Goal: Information Seeking & Learning: Learn about a topic

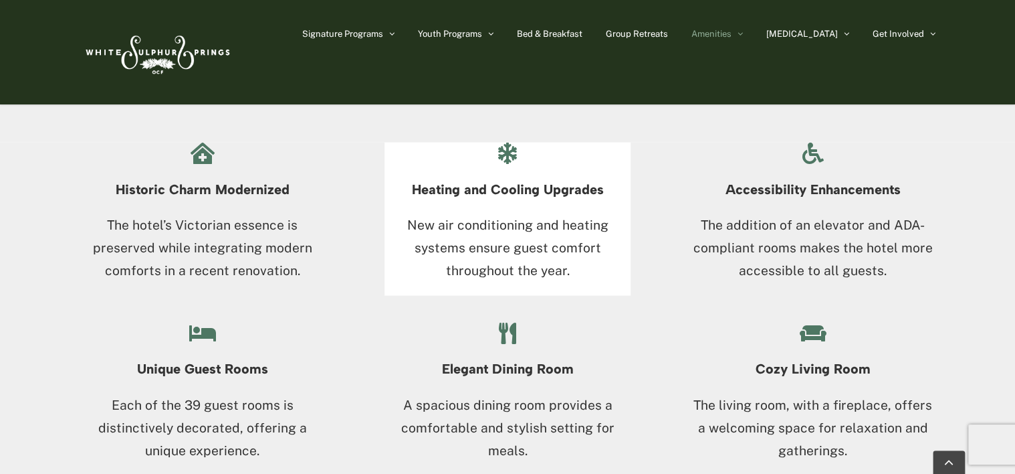
scroll to position [1204, 0]
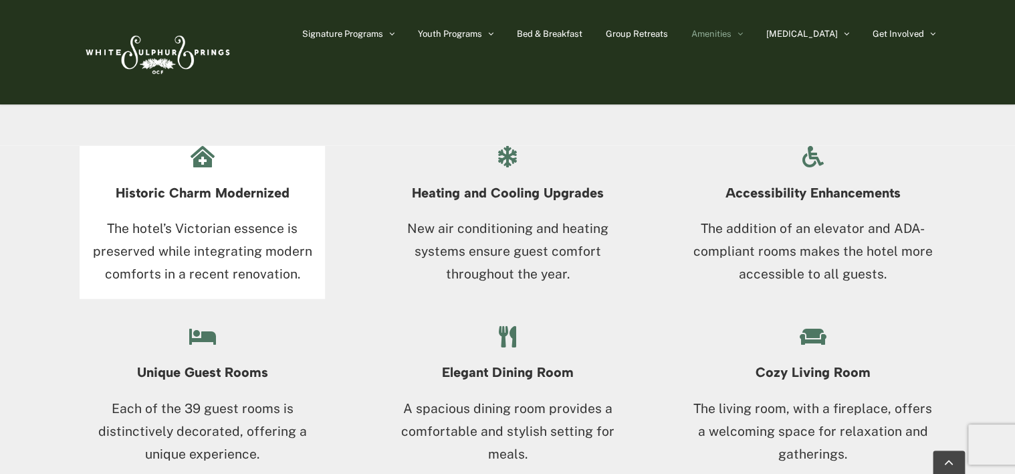
click at [189, 237] on p "The hotel’s Victorian essence is preserved while integrating modern comforts in…" at bounding box center [202, 251] width 245 height 68
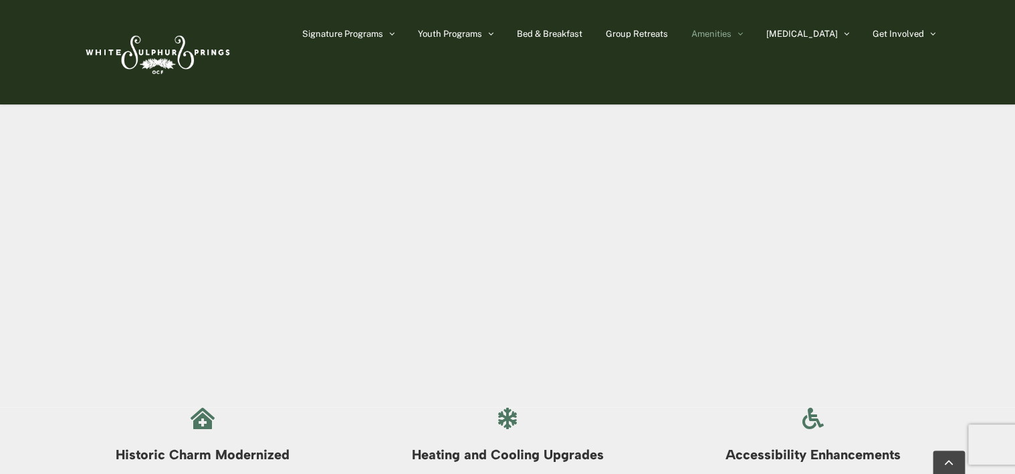
scroll to position [902, 0]
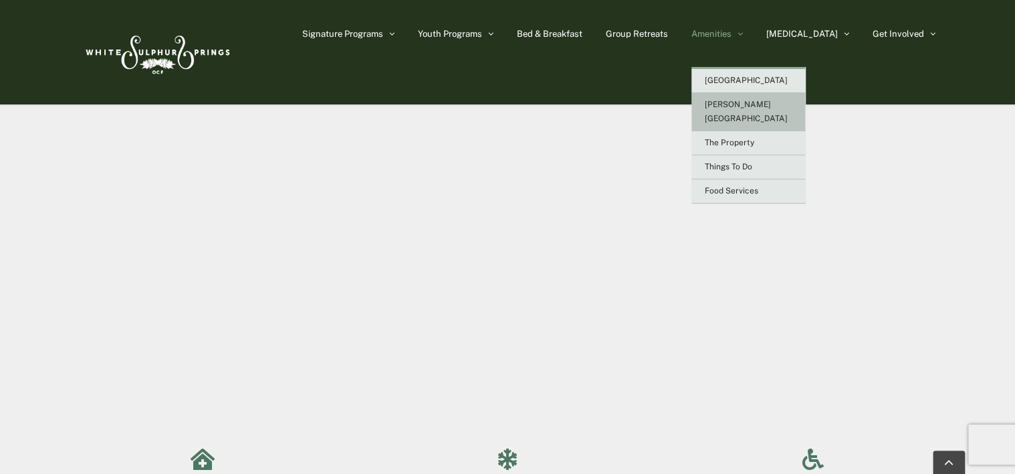
click at [770, 106] on span "[PERSON_NAME][GEOGRAPHIC_DATA]" at bounding box center [746, 111] width 83 height 23
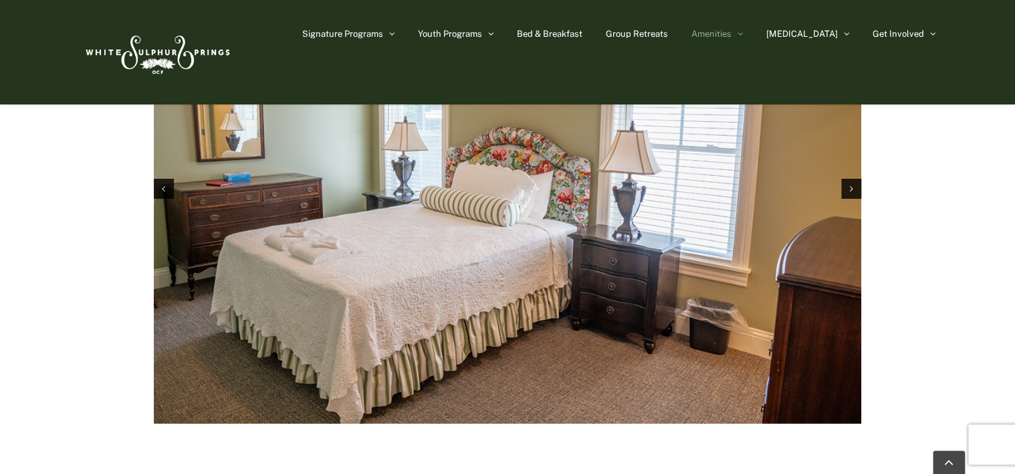
scroll to position [2007, 0]
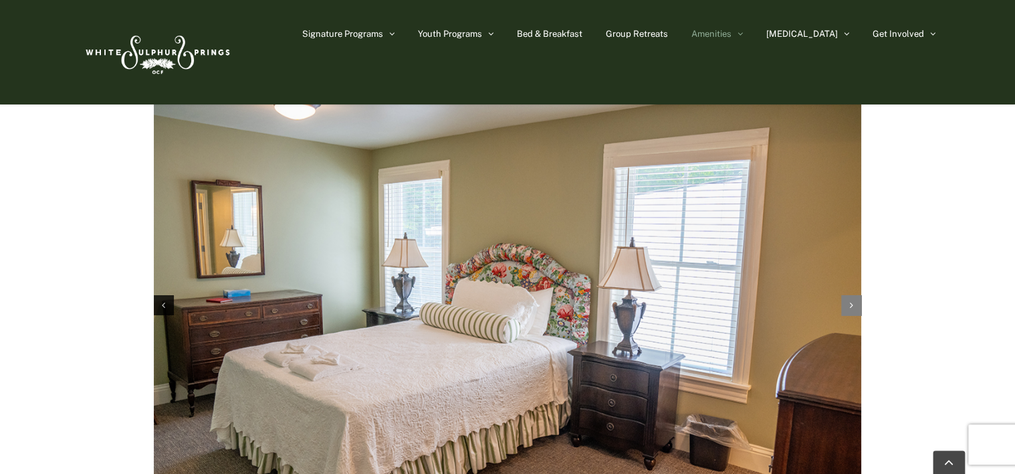
click at [847, 295] on div "Next slide" at bounding box center [851, 305] width 20 height 20
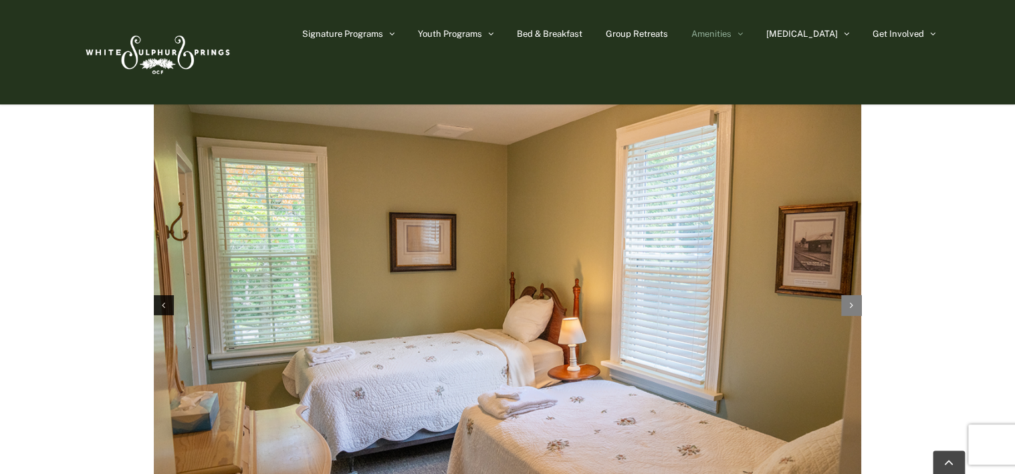
click at [847, 295] on div "Next slide" at bounding box center [851, 305] width 20 height 20
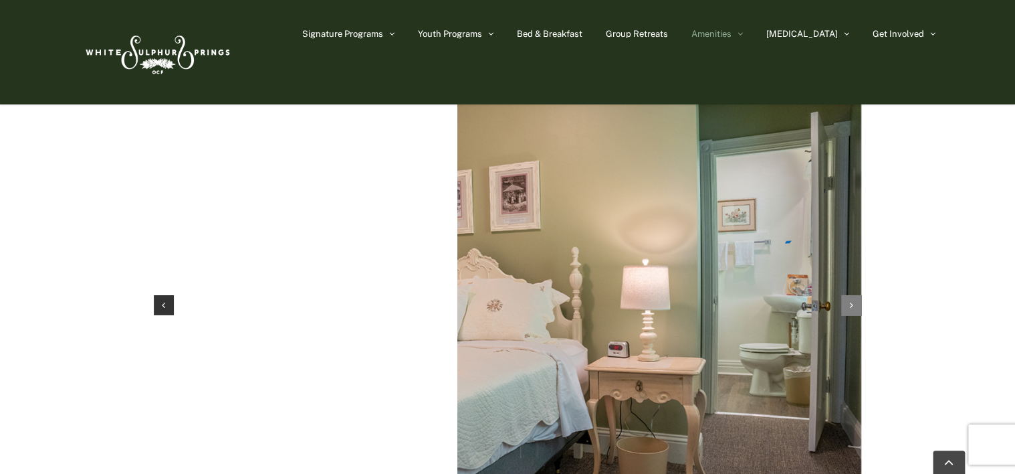
click at [847, 295] on div "Next slide" at bounding box center [851, 305] width 20 height 20
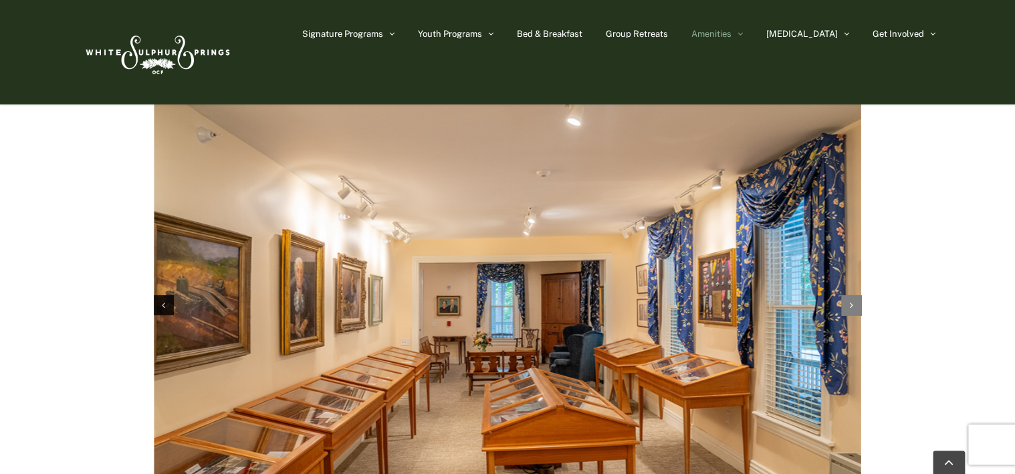
click at [847, 295] on div "Next slide" at bounding box center [851, 305] width 20 height 20
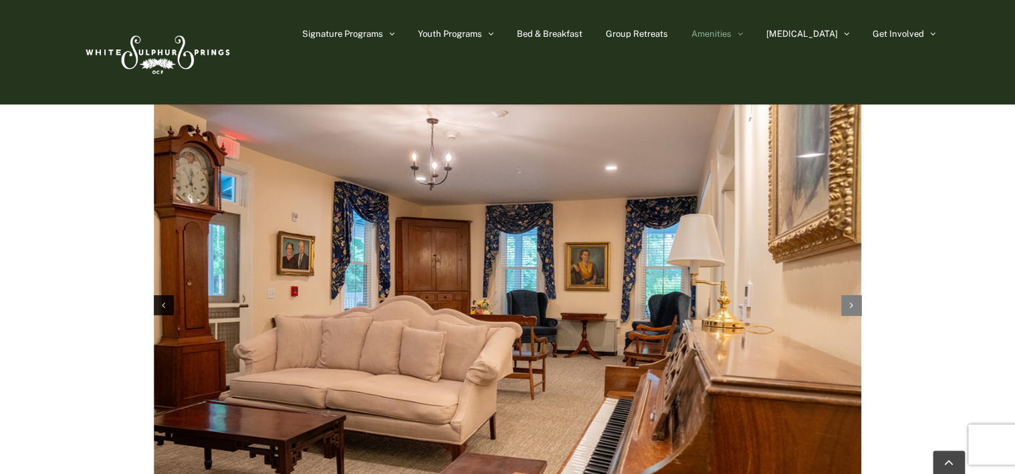
click at [847, 295] on div "Next slide" at bounding box center [851, 305] width 20 height 20
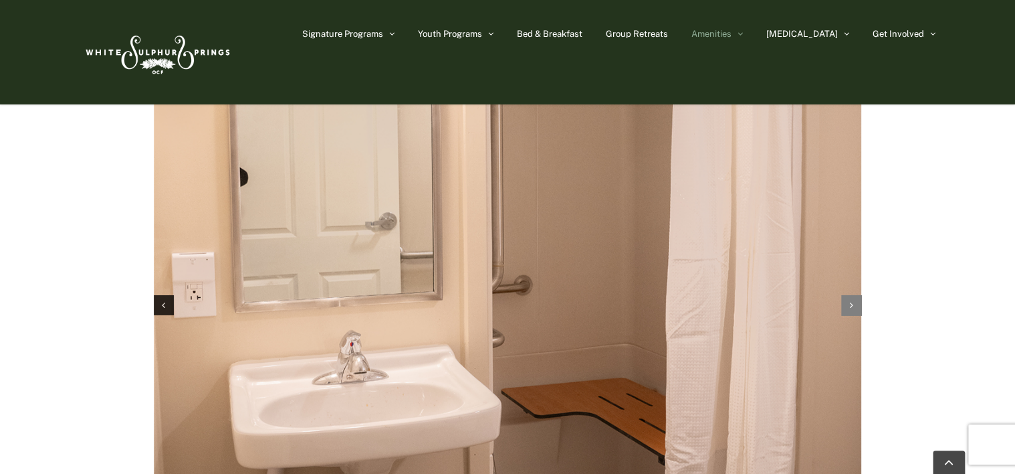
click at [847, 295] on div "Next slide" at bounding box center [851, 305] width 20 height 20
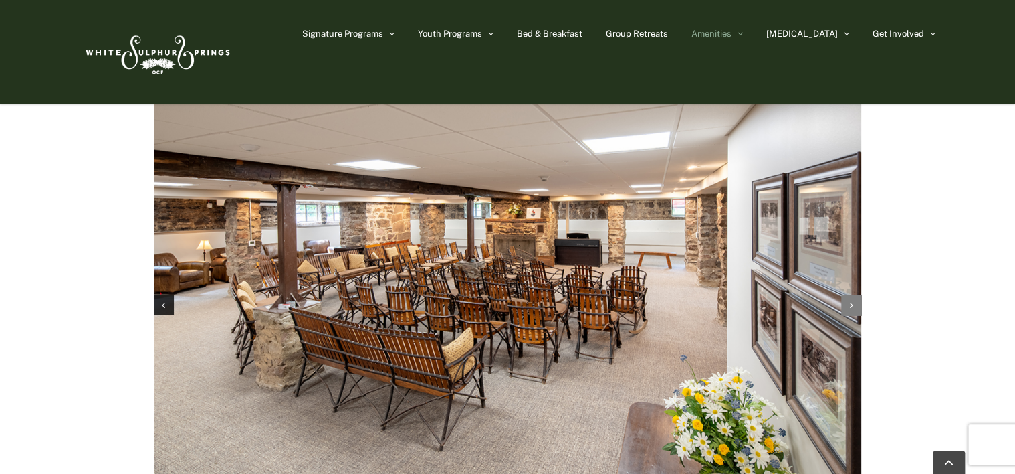
click at [847, 295] on div "Next slide" at bounding box center [851, 305] width 20 height 20
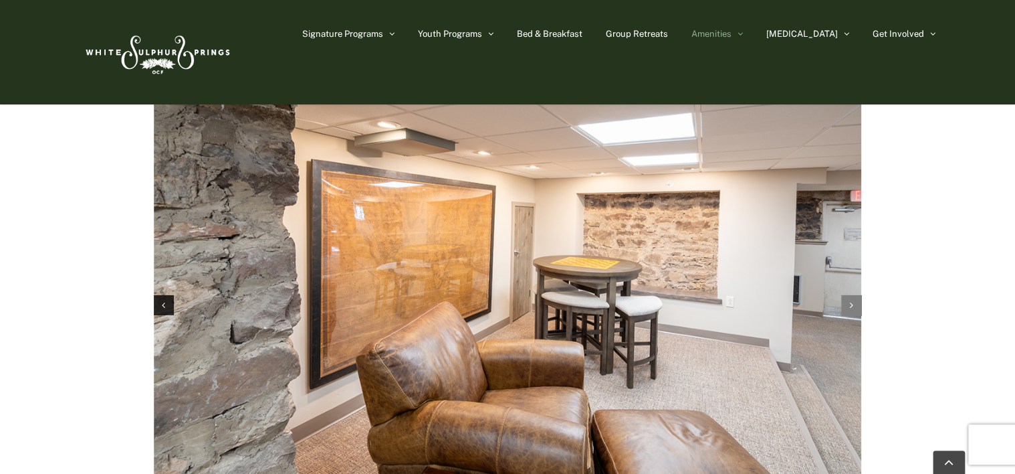
click at [847, 295] on div "Next slide" at bounding box center [851, 305] width 20 height 20
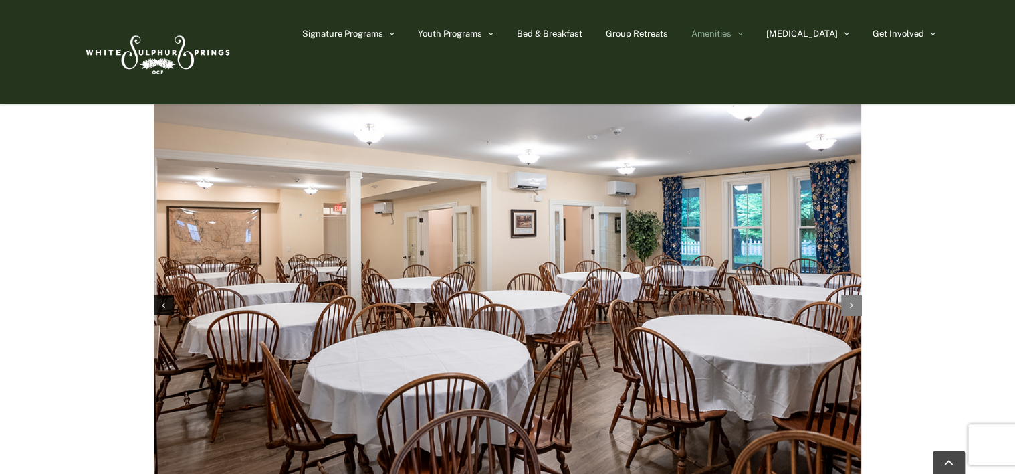
click at [847, 295] on div "Next slide" at bounding box center [851, 305] width 20 height 20
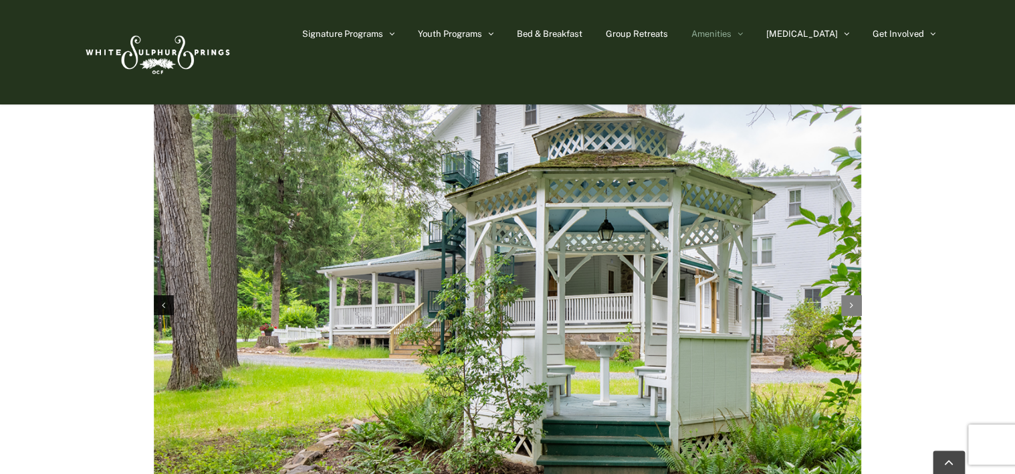
click at [847, 295] on div "Next slide" at bounding box center [851, 305] width 20 height 20
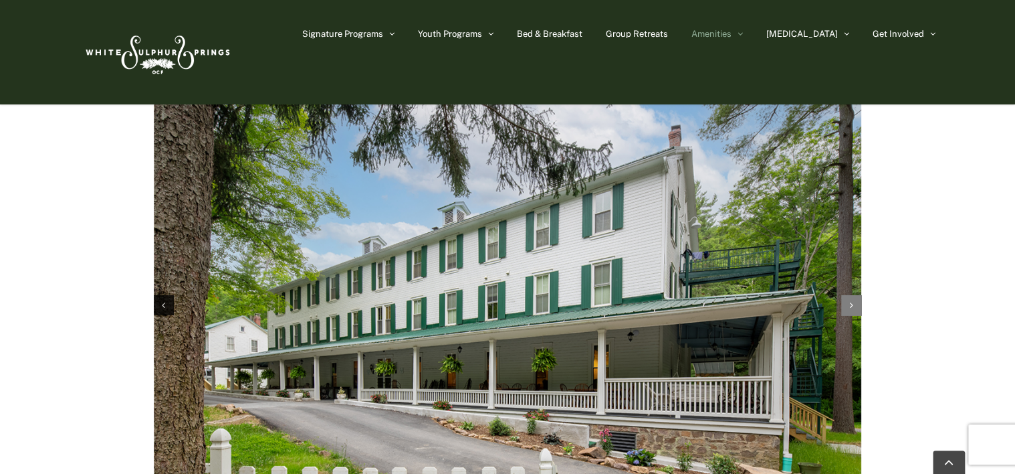
click at [847, 295] on div "Next slide" at bounding box center [851, 305] width 20 height 20
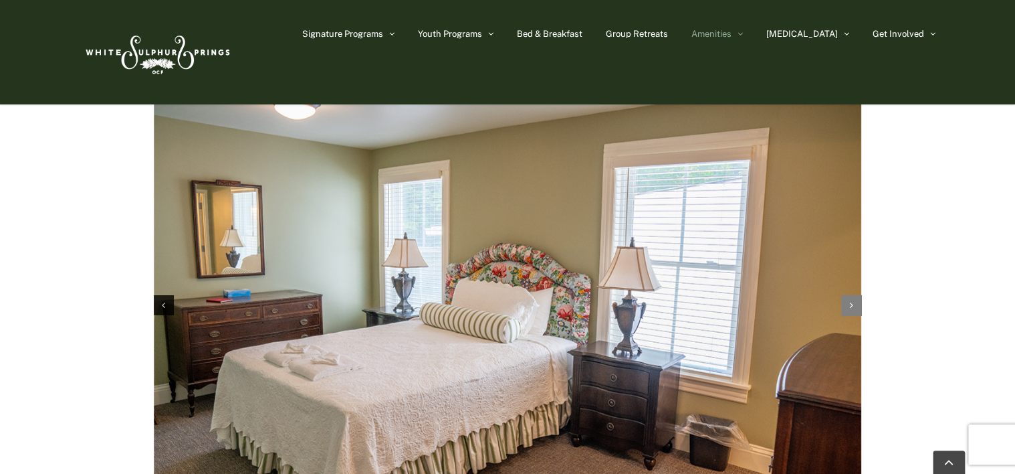
click at [847, 295] on div "Next slide" at bounding box center [851, 305] width 20 height 20
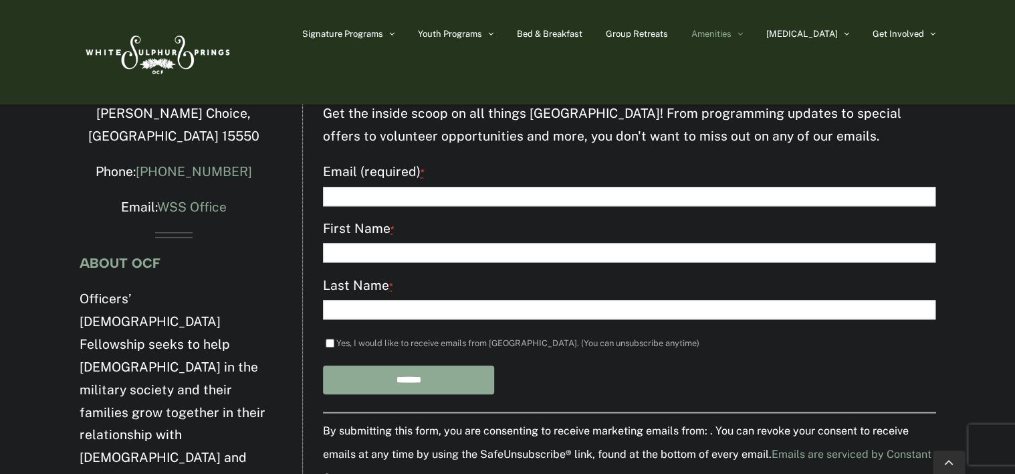
scroll to position [3042, 0]
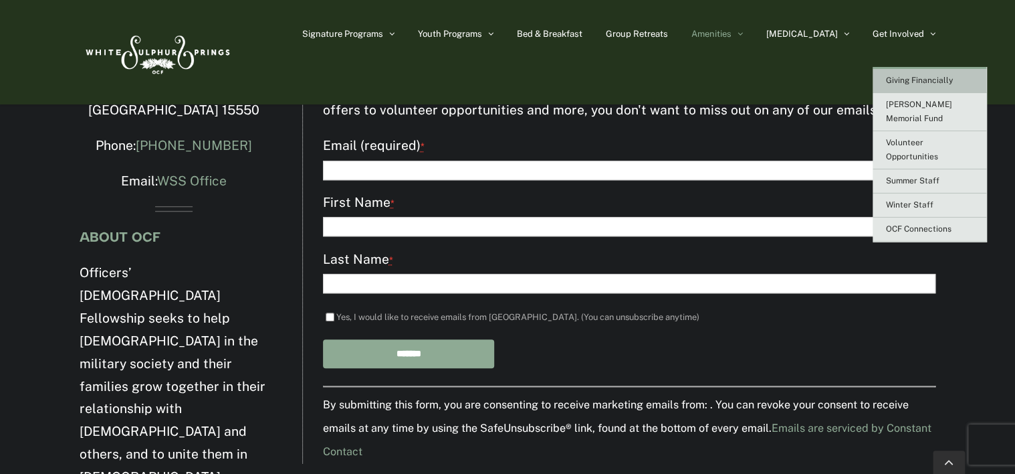
click at [923, 78] on span "Giving Financially" at bounding box center [919, 80] width 67 height 9
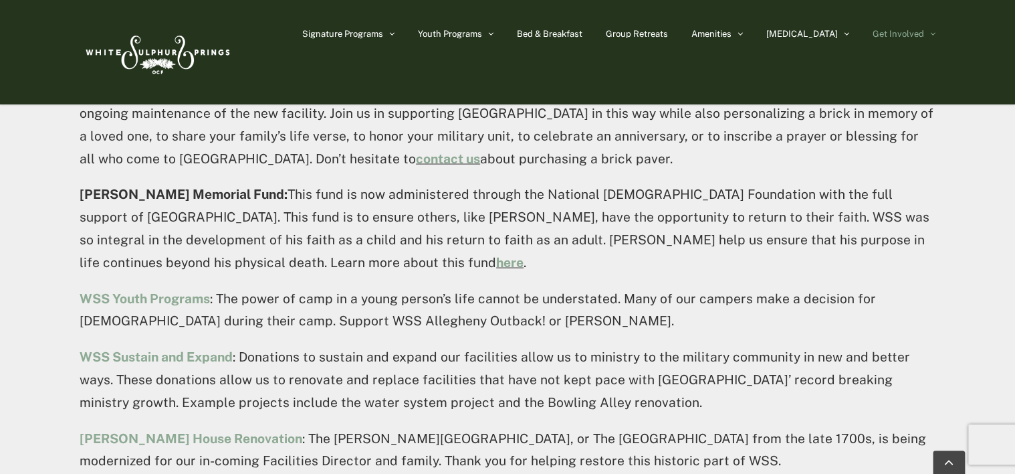
scroll to position [1137, 0]
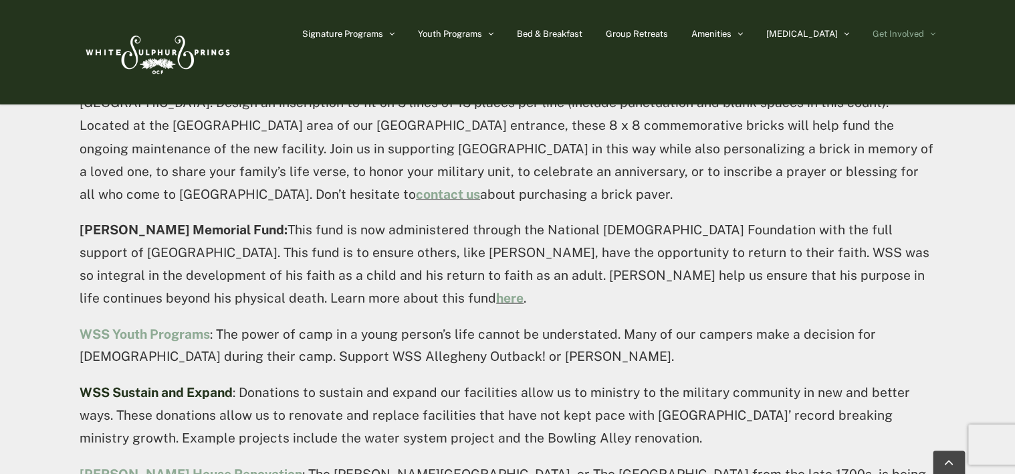
click at [165, 384] on strong "WSS Sustain and Expand" at bounding box center [156, 391] width 153 height 15
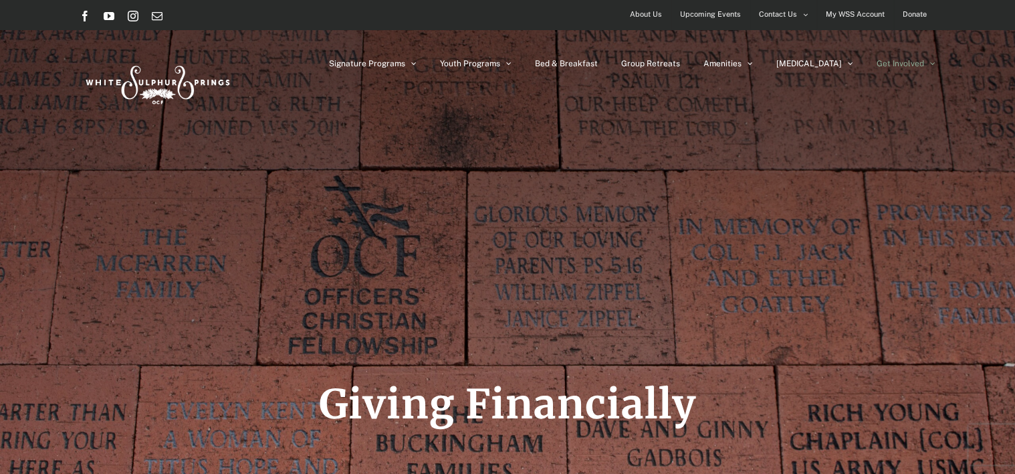
click at [646, 16] on span "About Us" at bounding box center [646, 14] width 32 height 19
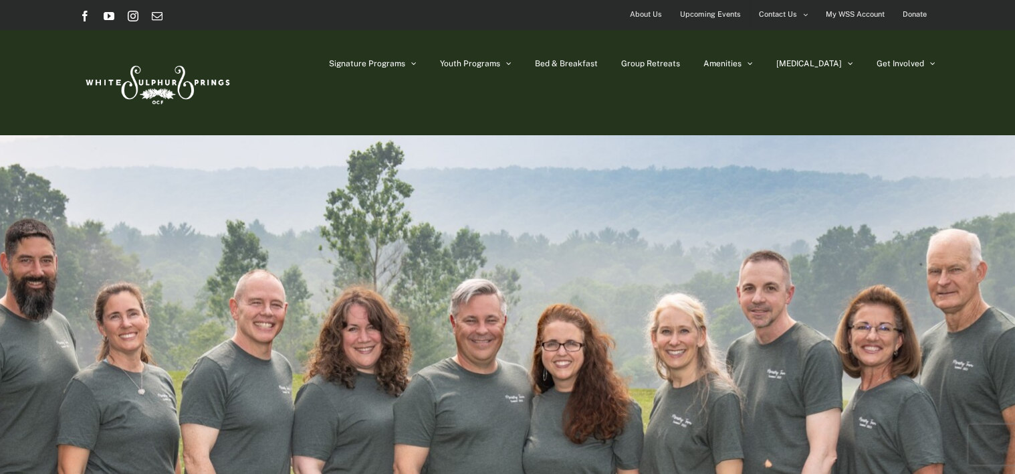
click at [158, 88] on img at bounding box center [157, 82] width 154 height 63
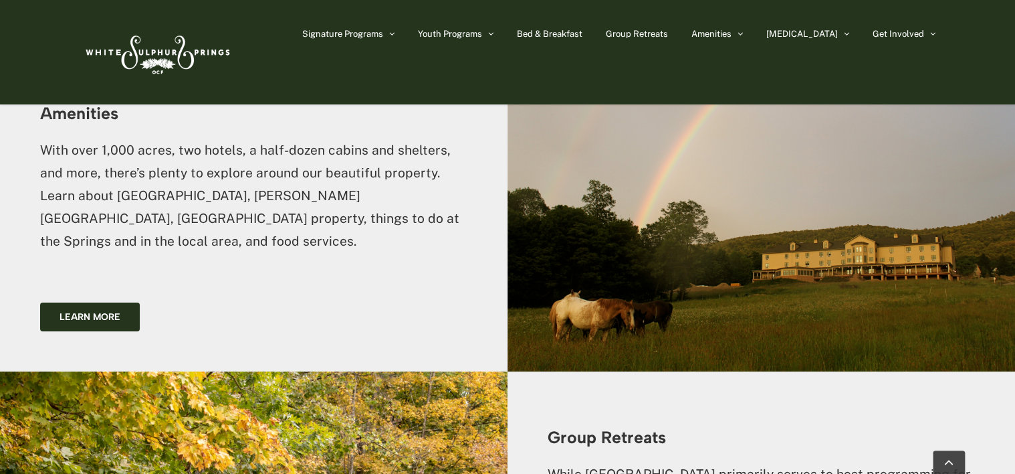
scroll to position [2275, 0]
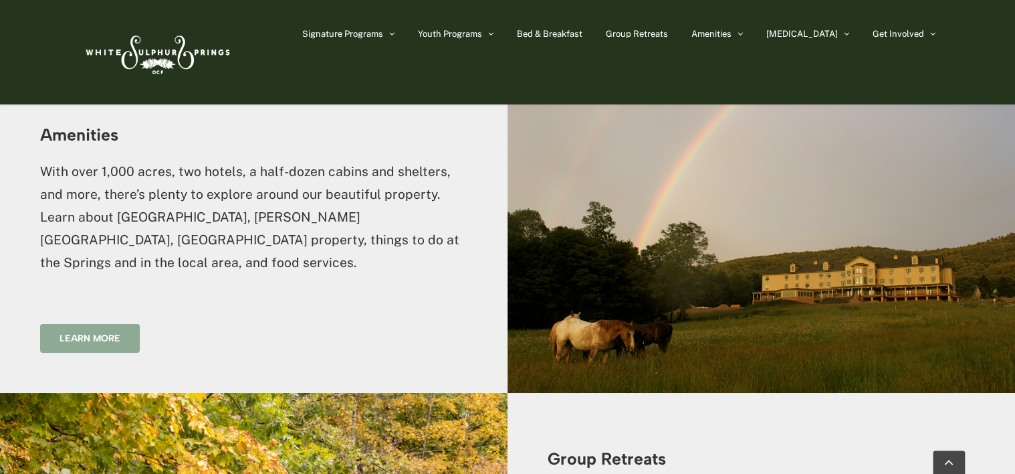
click at [77, 332] on span "Learn more" at bounding box center [90, 337] width 61 height 11
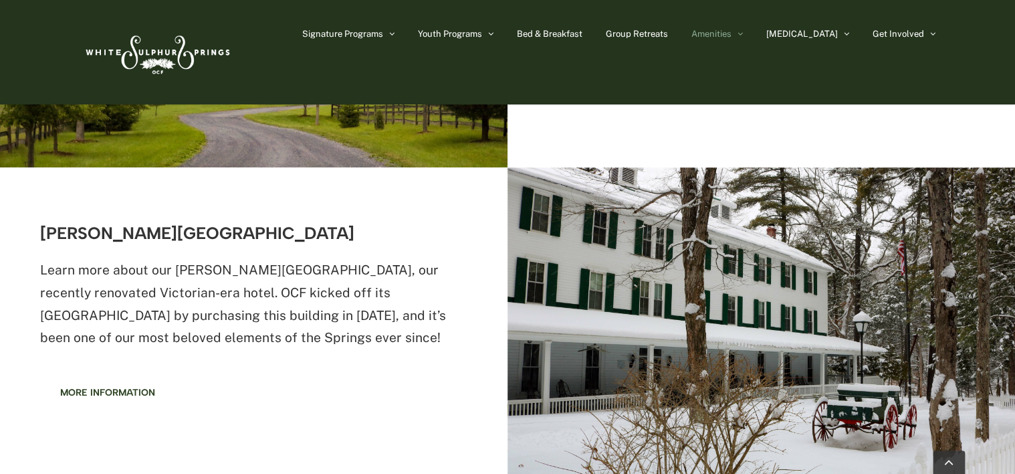
scroll to position [736, 0]
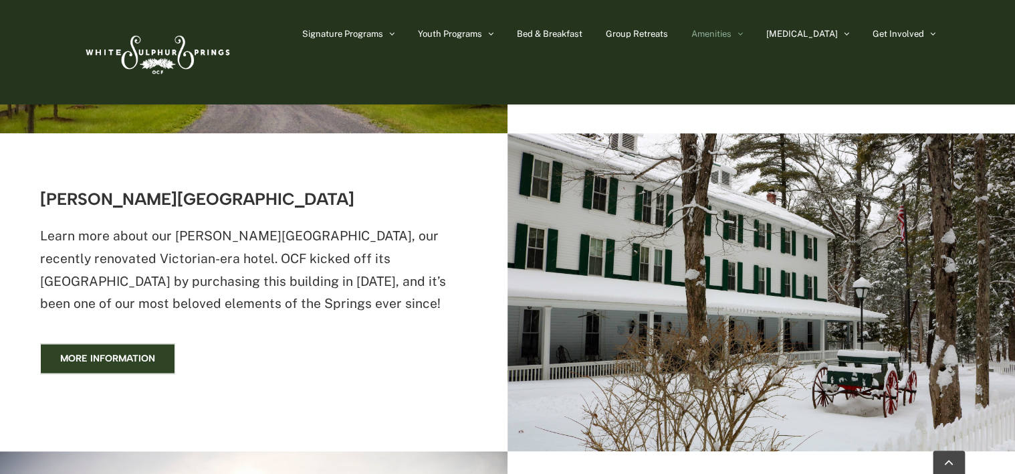
click at [116, 357] on span "More information" at bounding box center [107, 358] width 95 height 11
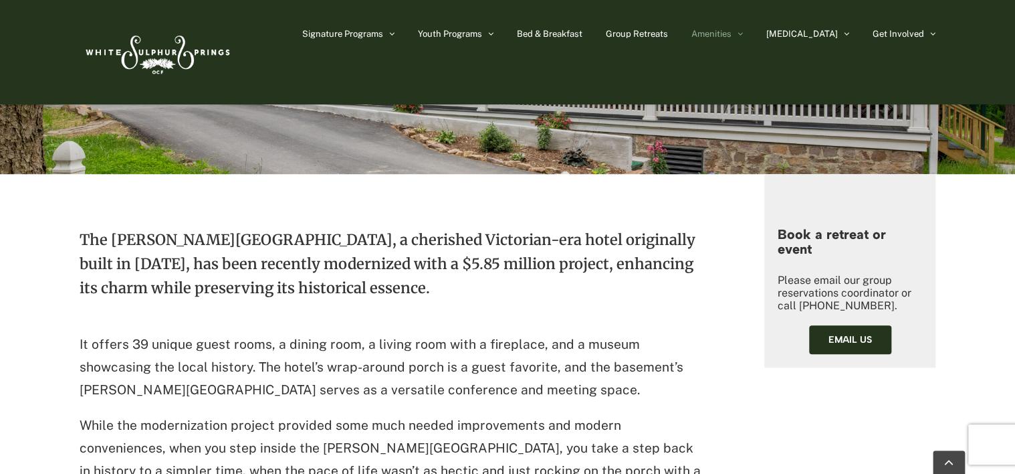
scroll to position [99, 0]
